Goal: Information Seeking & Learning: Learn about a topic

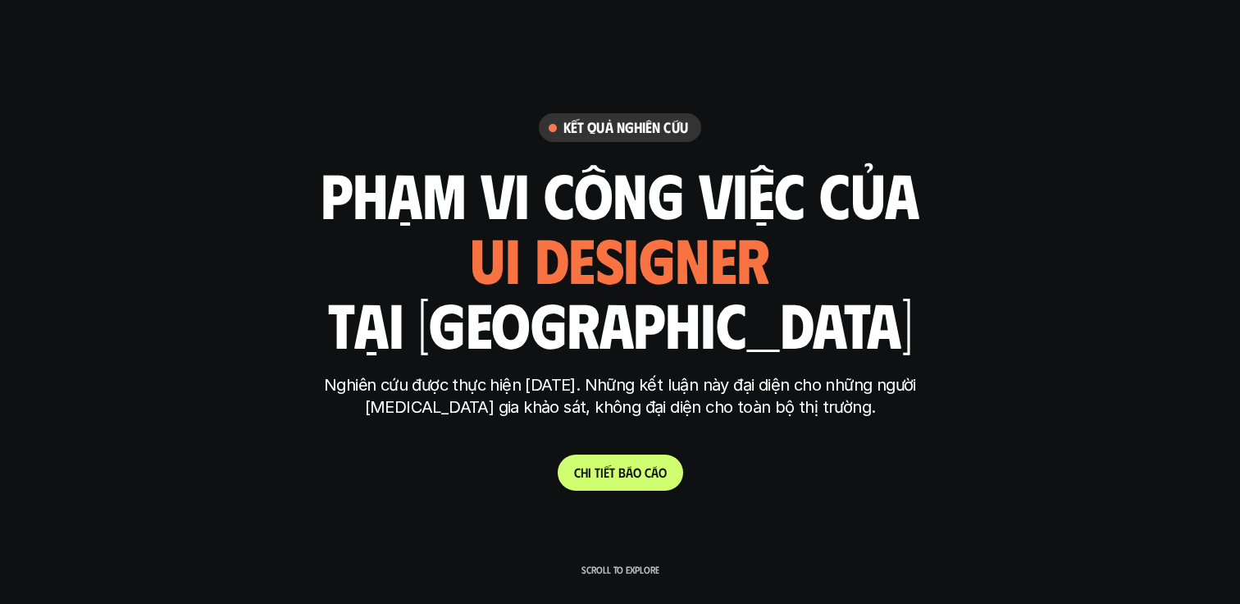
scroll to position [4639, 0]
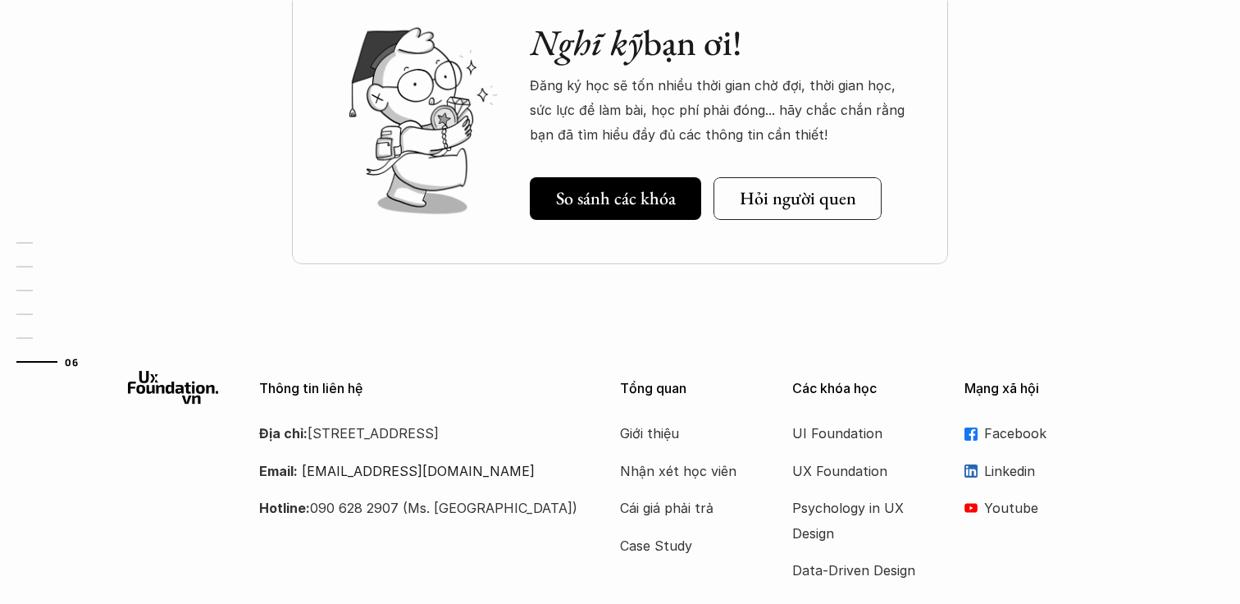
scroll to position [5038, 0]
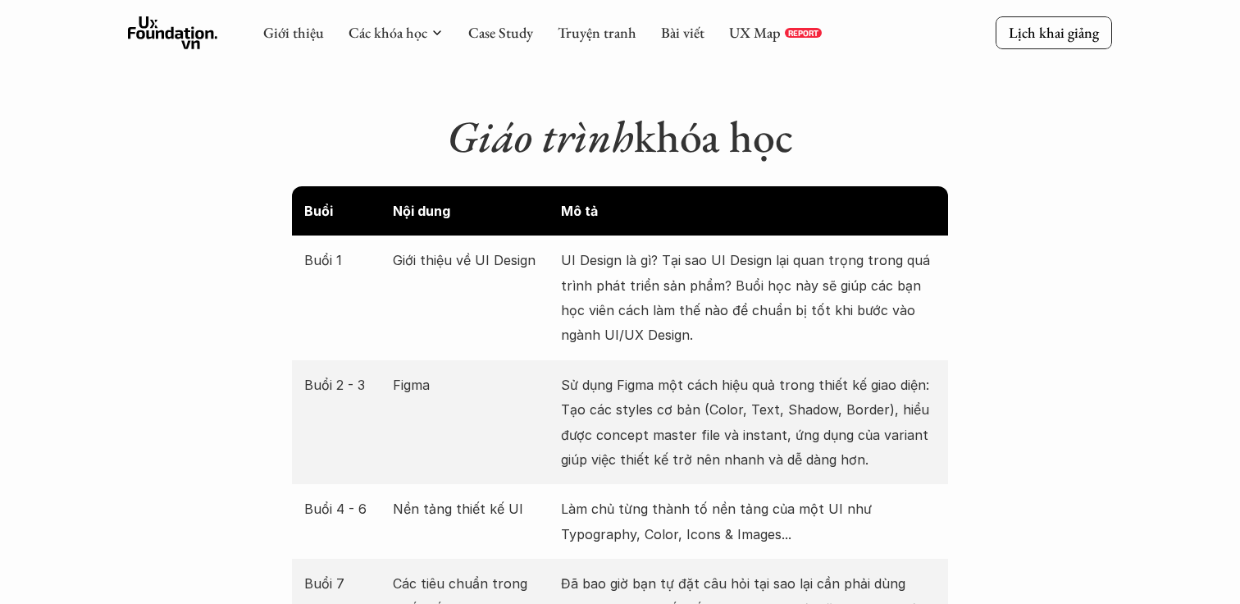
scroll to position [2100, 0]
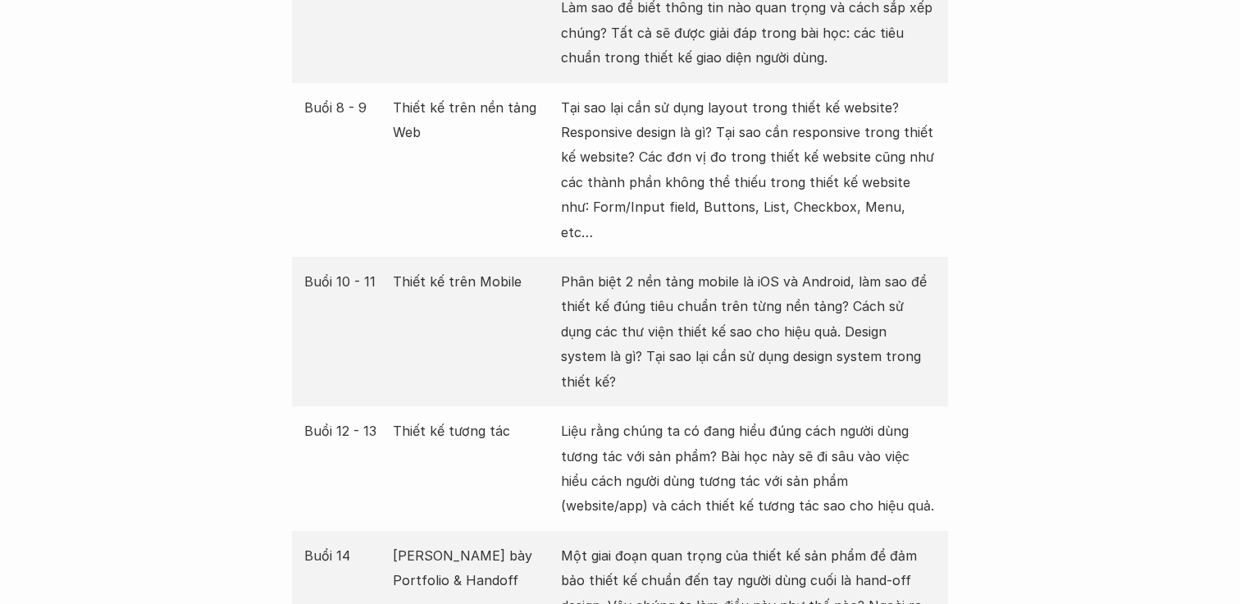
scroll to position [2758, 0]
